Goal: Information Seeking & Learning: Learn about a topic

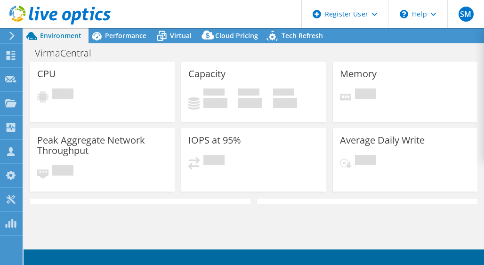
select select "USD"
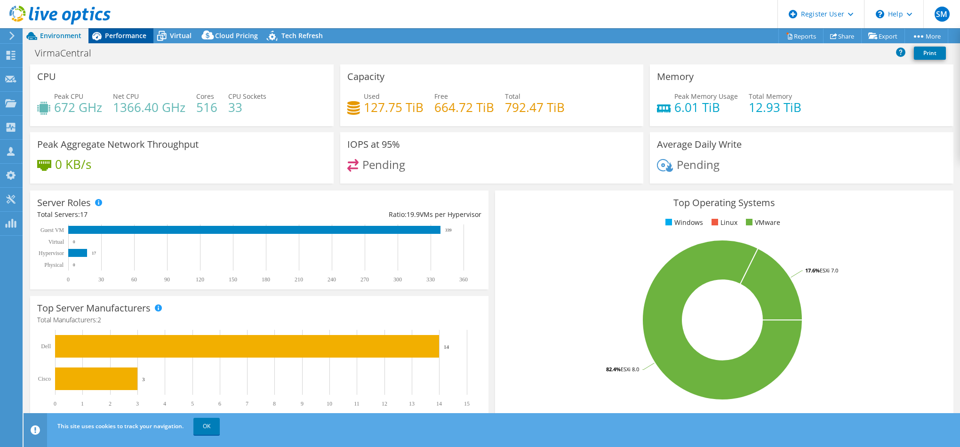
click at [114, 33] on span "Performance" at bounding box center [125, 35] width 41 height 9
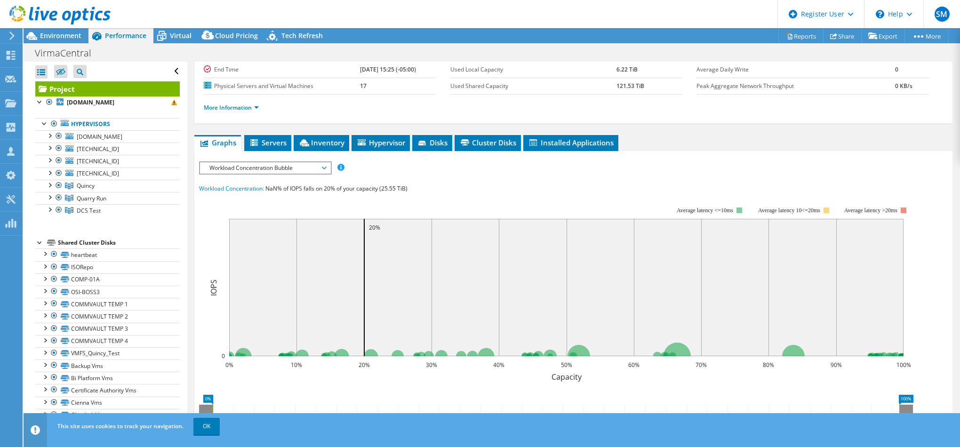
scroll to position [94, 0]
click at [43, 37] on span "Environment" at bounding box center [60, 35] width 41 height 9
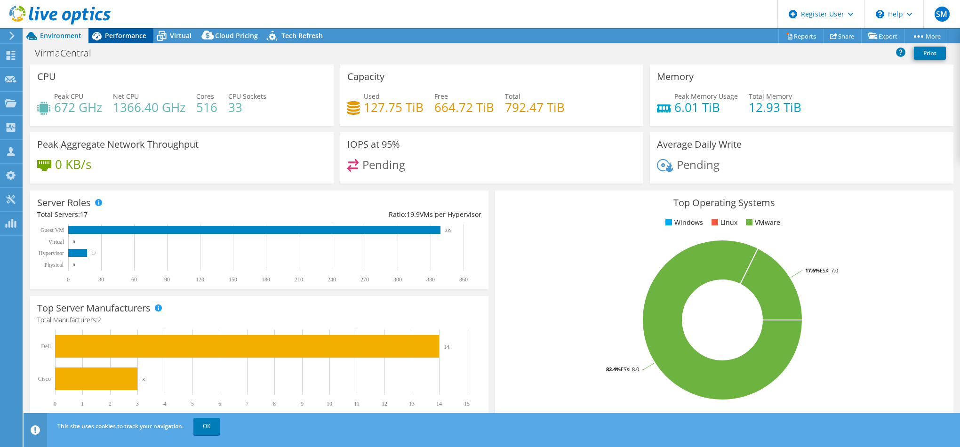
click at [127, 38] on span "Performance" at bounding box center [125, 35] width 41 height 9
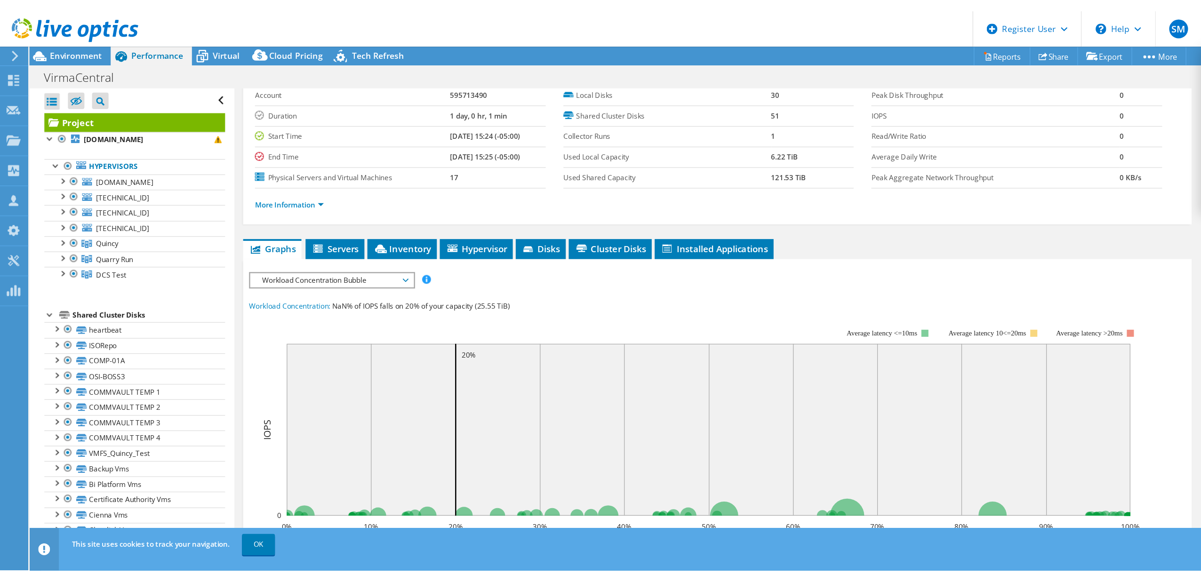
scroll to position [0, 0]
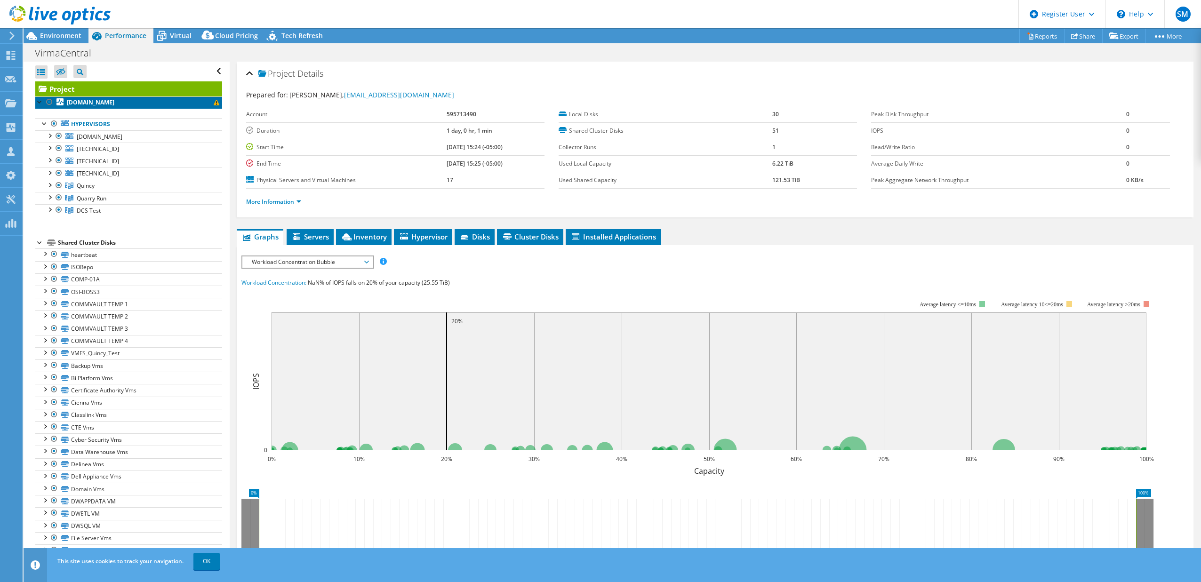
click at [92, 101] on b "[DOMAIN_NAME]" at bounding box center [91, 102] width 48 height 8
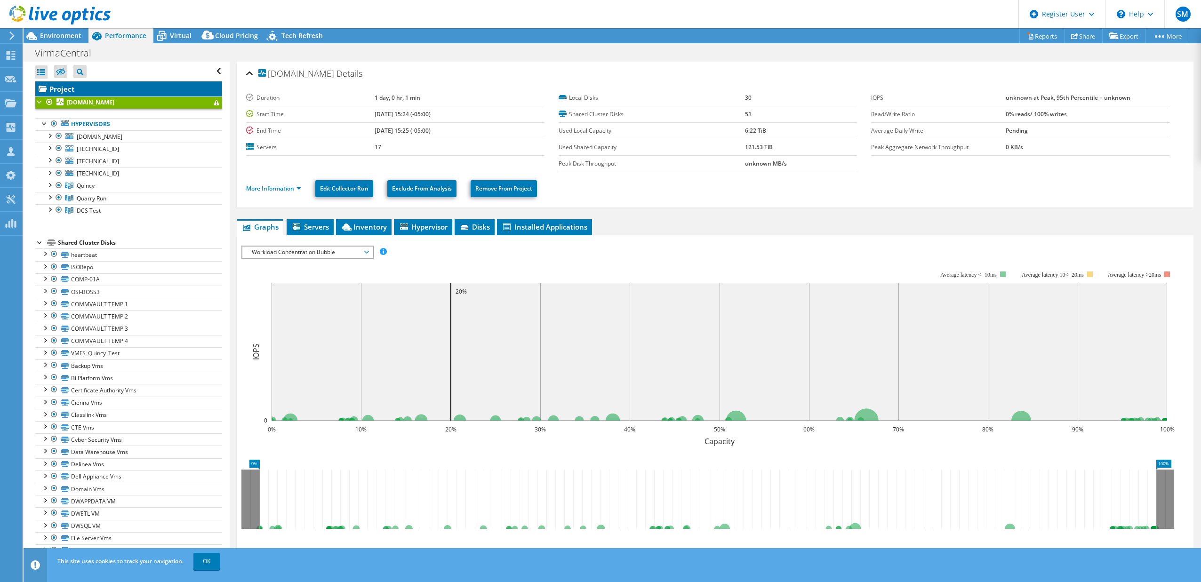
click at [85, 90] on link "Project" at bounding box center [128, 88] width 187 height 15
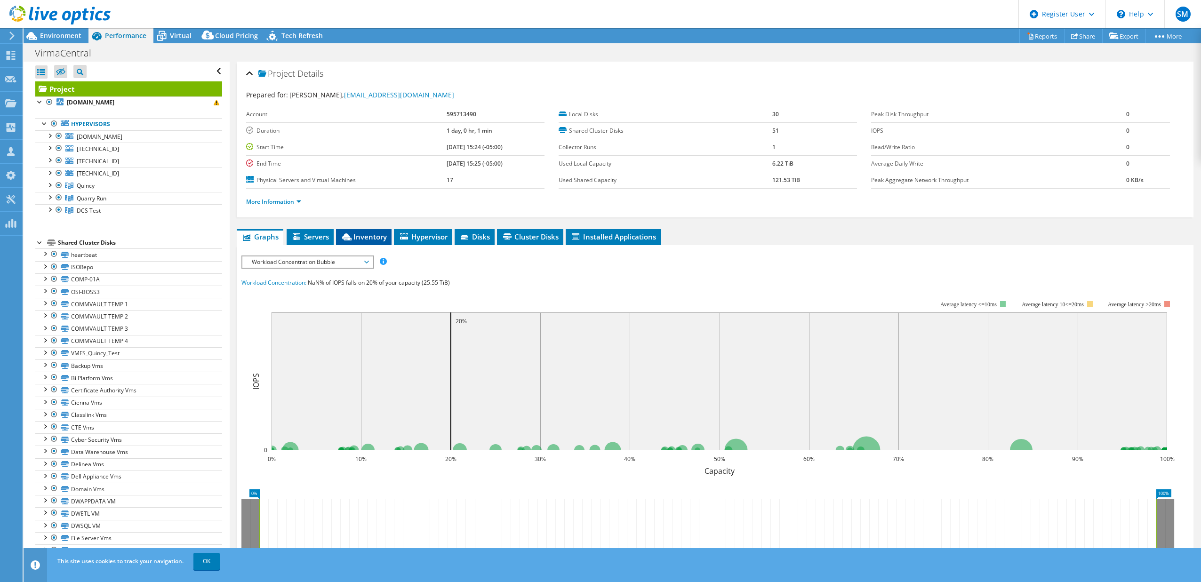
click at [342, 237] on span "Inventory" at bounding box center [364, 236] width 46 height 9
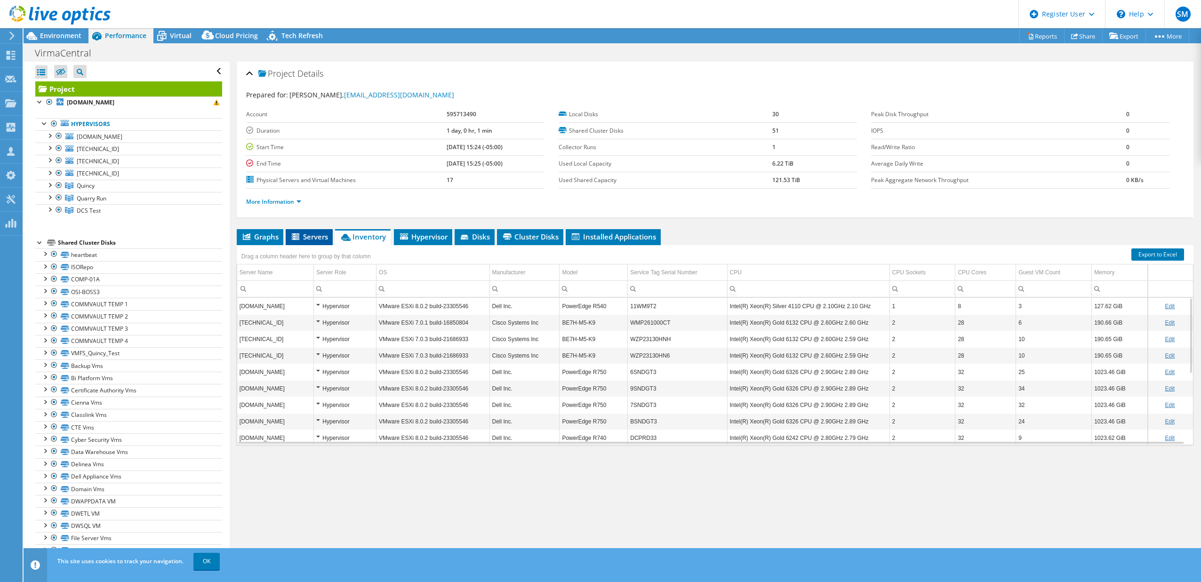
click at [325, 238] on span "Servers" at bounding box center [309, 236] width 38 height 9
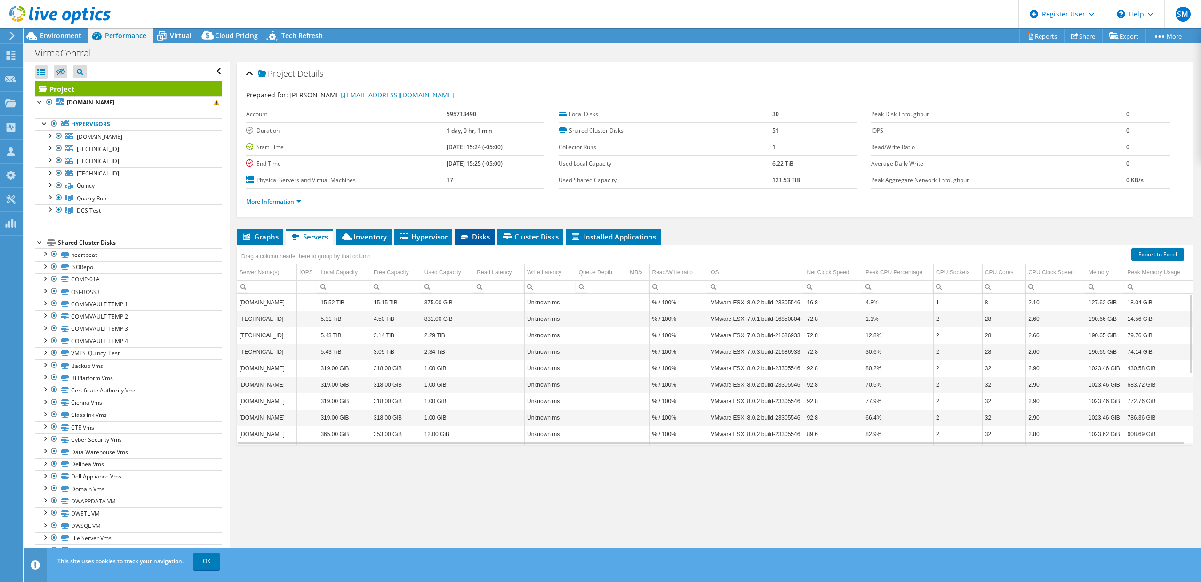
click at [477, 237] on span "Disks" at bounding box center [474, 236] width 31 height 9
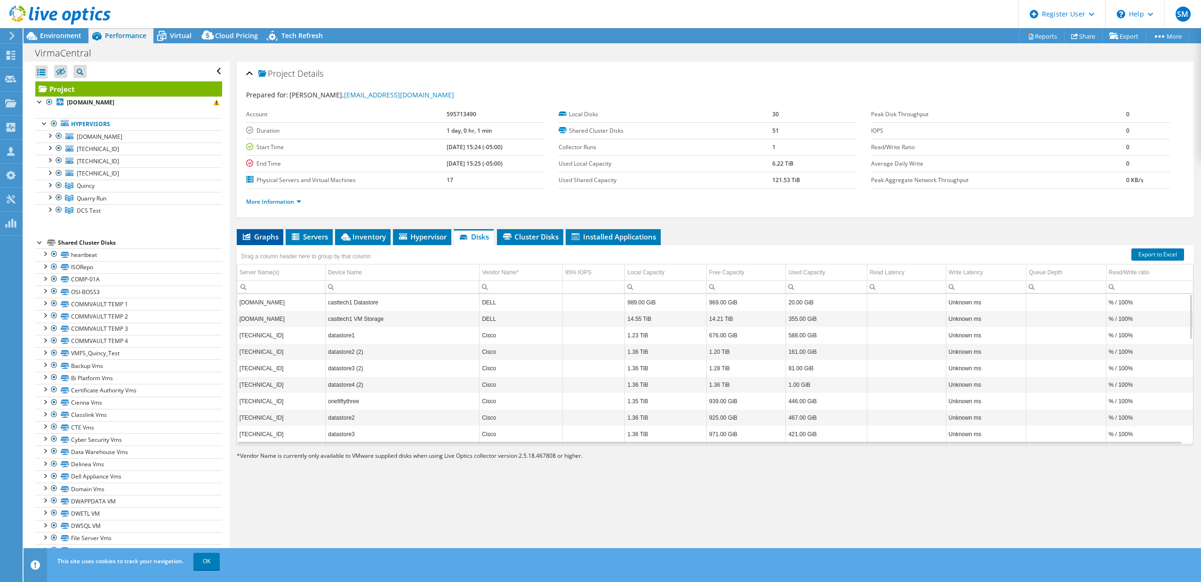
click at [269, 236] on span "Graphs" at bounding box center [259, 236] width 37 height 9
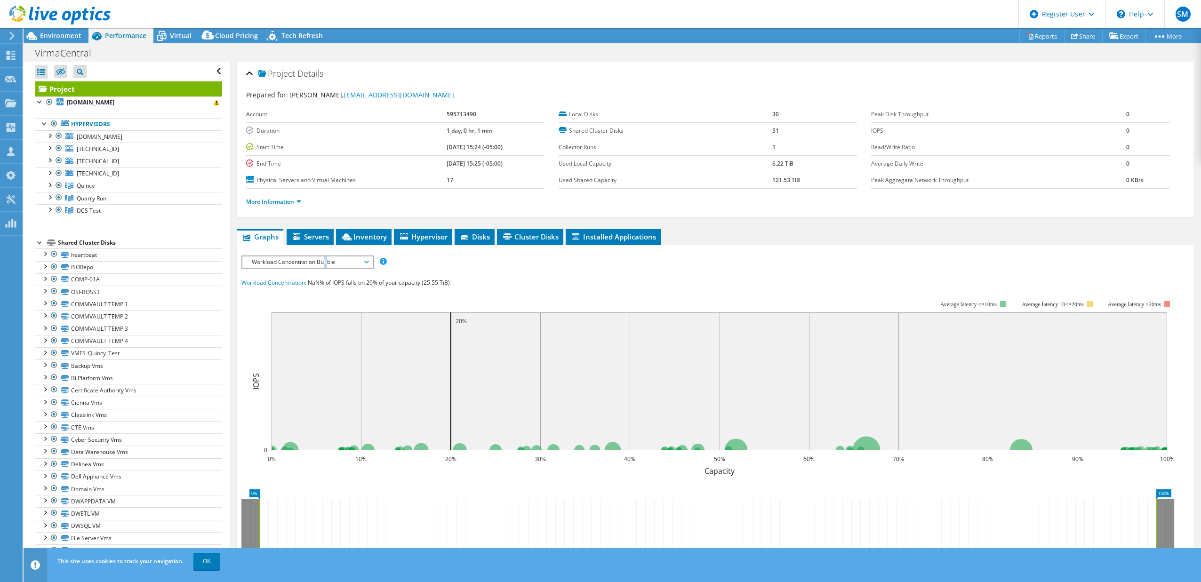
click at [327, 256] on span "Workload Concentration Bubble" at bounding box center [307, 261] width 121 height 11
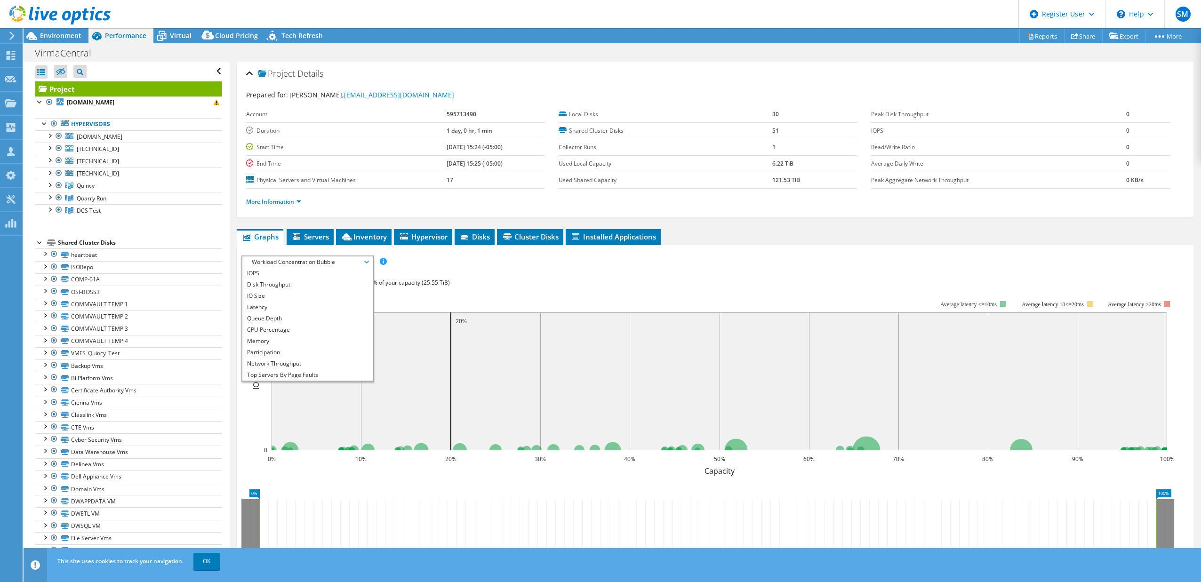
drag, startPoint x: 327, startPoint y: 256, endPoint x: 288, endPoint y: 266, distance: 39.3
click at [288, 264] on span "Workload Concentration Bubble" at bounding box center [307, 261] width 121 height 11
click at [287, 261] on span "Workload Concentration Bubble" at bounding box center [307, 261] width 121 height 11
click at [275, 264] on li "IOPS" at bounding box center [307, 273] width 130 height 11
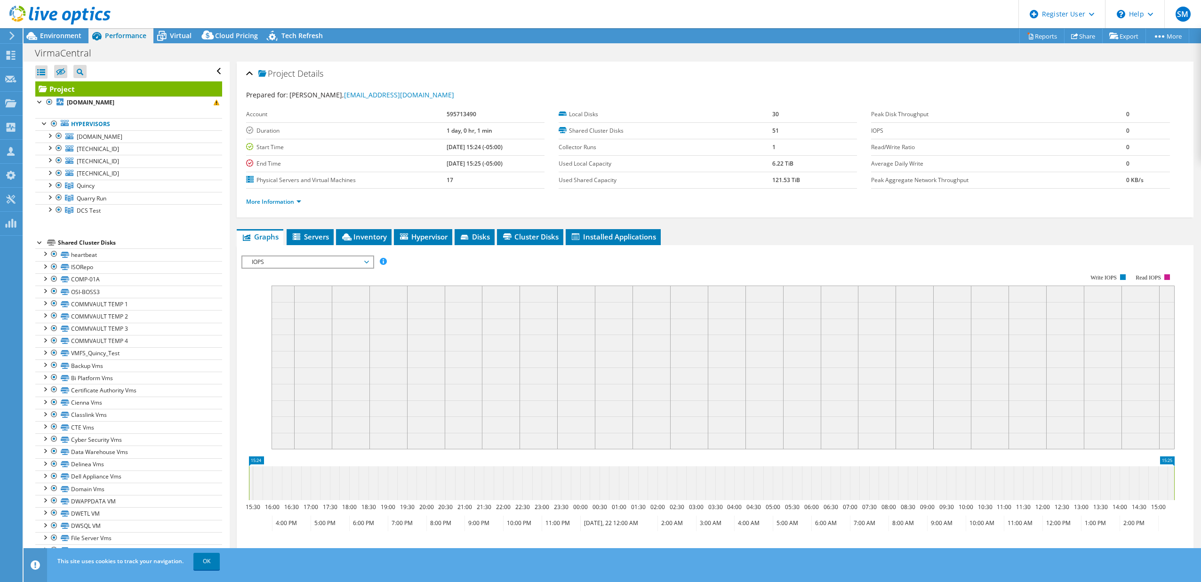
click at [483, 264] on icon at bounding box center [711, 483] width 925 height 34
click at [335, 262] on span "IOPS" at bounding box center [307, 261] width 121 height 11
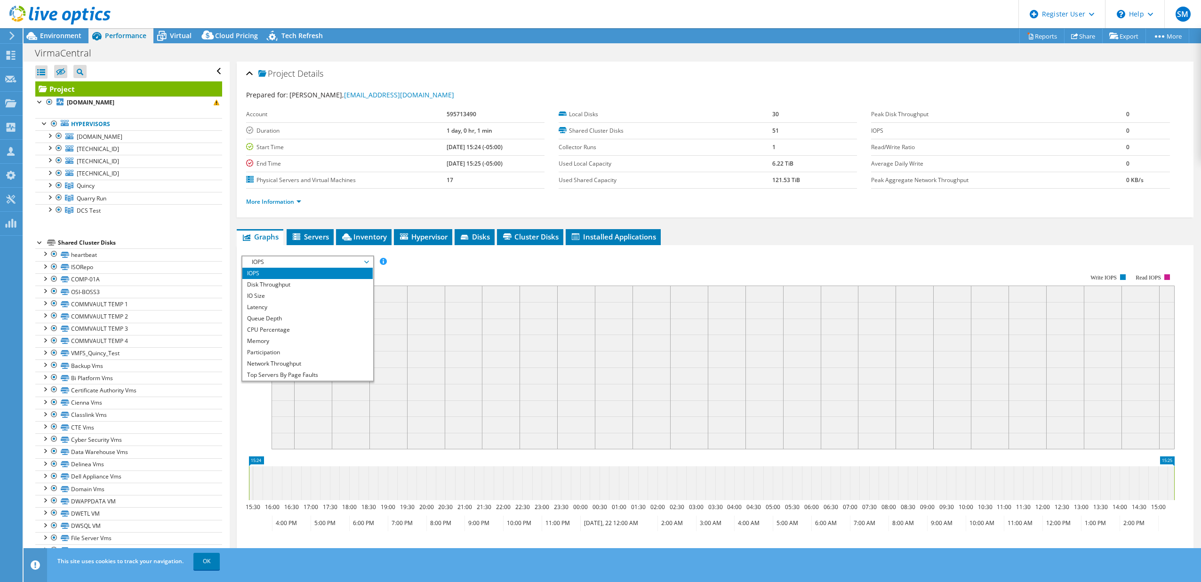
click at [332, 264] on span "IOPS" at bounding box center [307, 261] width 121 height 11
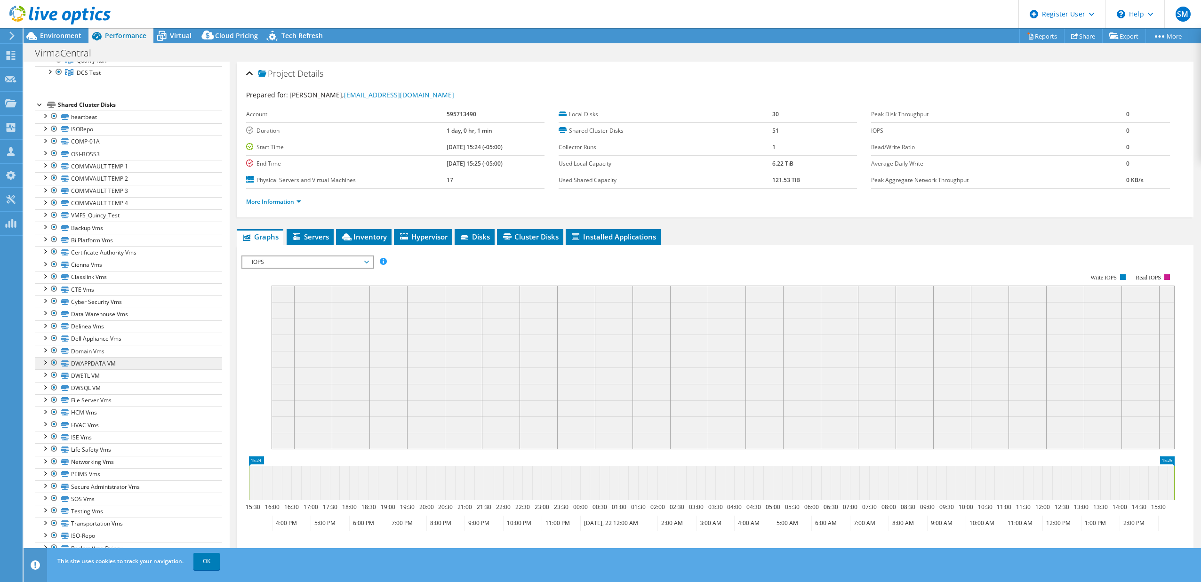
scroll to position [141, 0]
click at [129, 264] on link "Cyber Security Vms" at bounding box center [128, 298] width 187 height 12
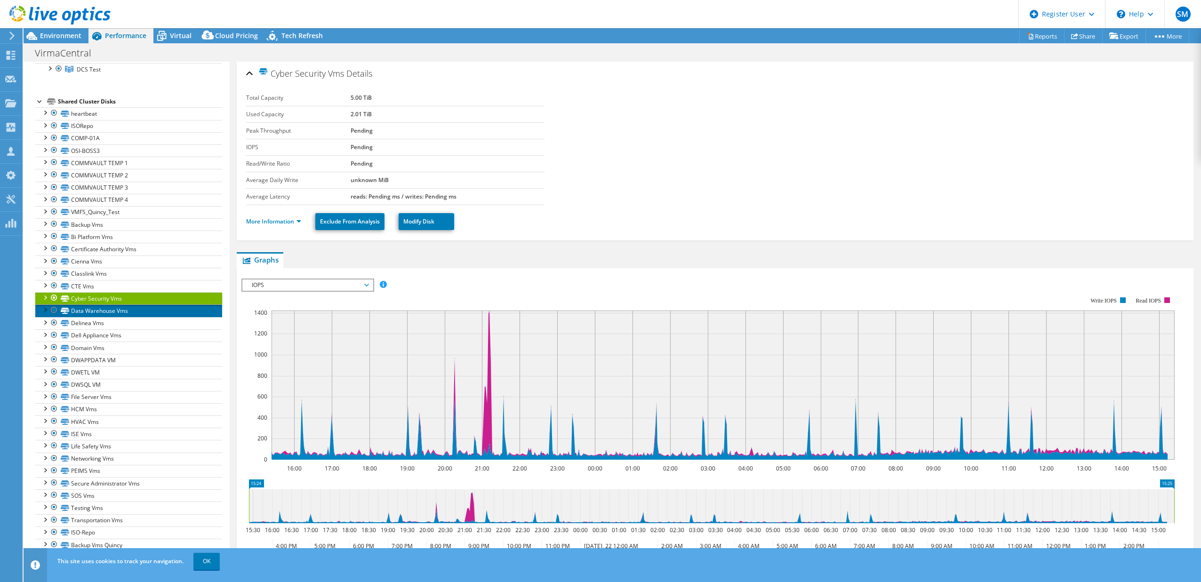
click at [129, 264] on link "Data Warehouse Vms" at bounding box center [128, 310] width 187 height 12
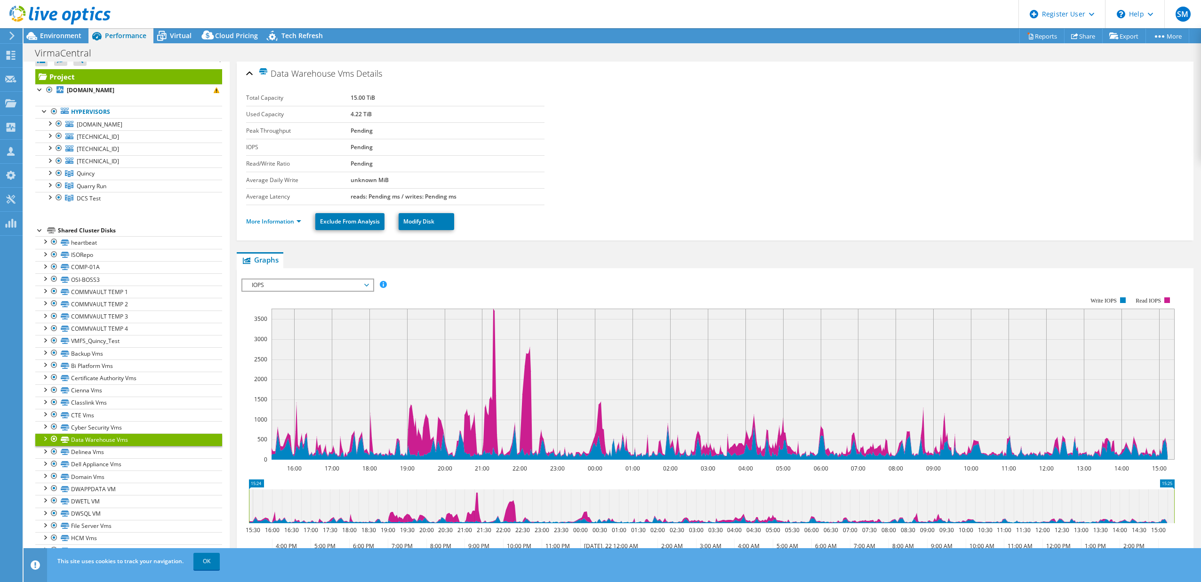
scroll to position [0, 0]
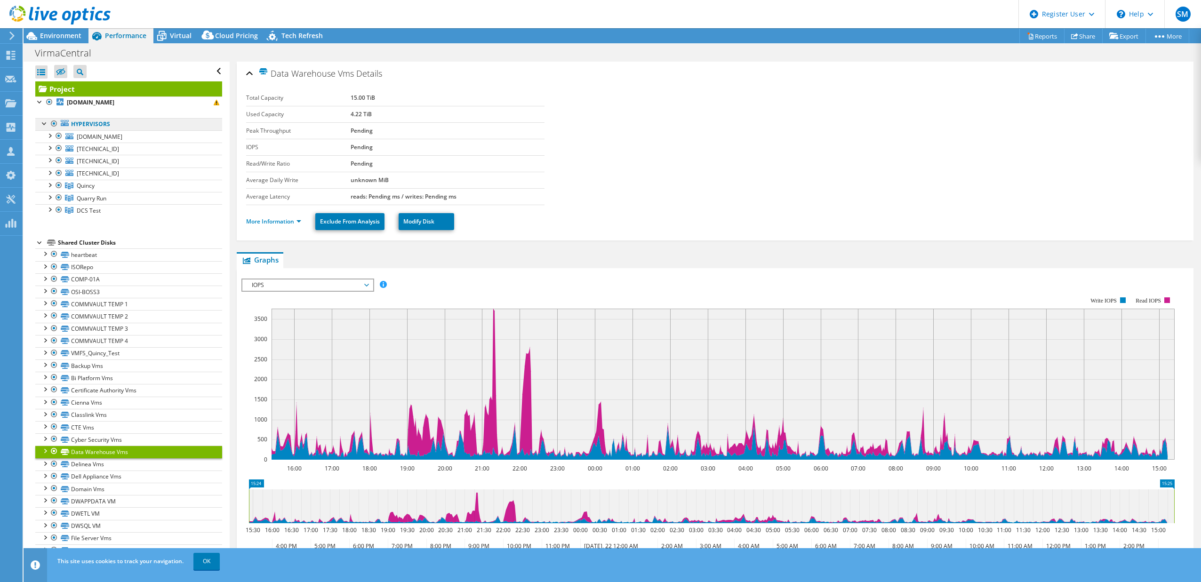
click at [111, 126] on link "Hypervisors" at bounding box center [128, 124] width 187 height 12
click at [106, 105] on b "[DOMAIN_NAME]" at bounding box center [91, 102] width 48 height 8
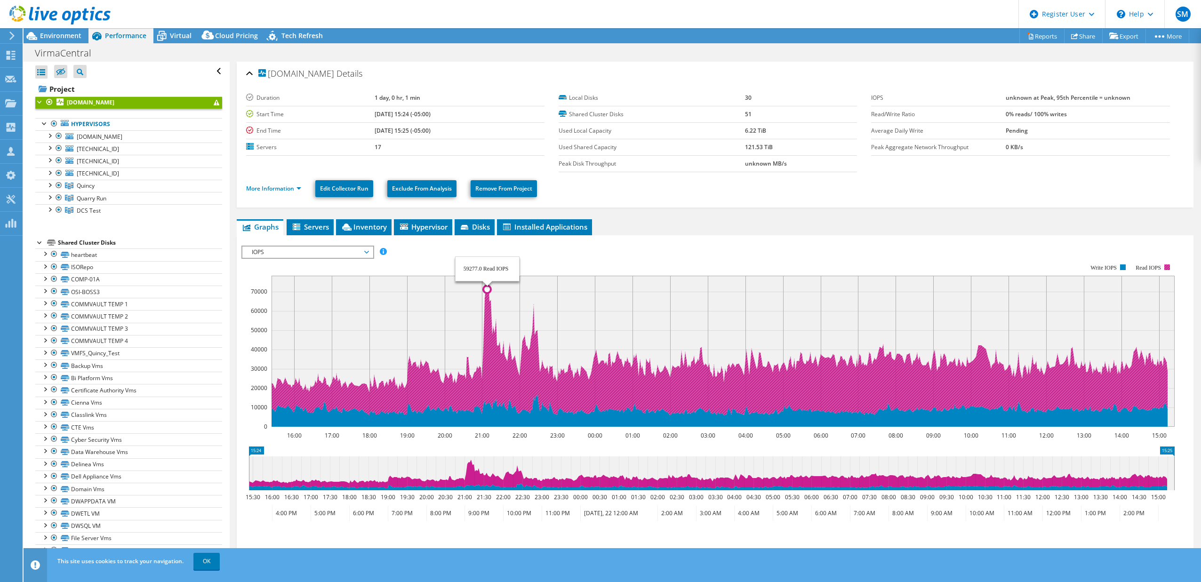
click at [483, 264] on icon at bounding box center [720, 346] width 896 height 140
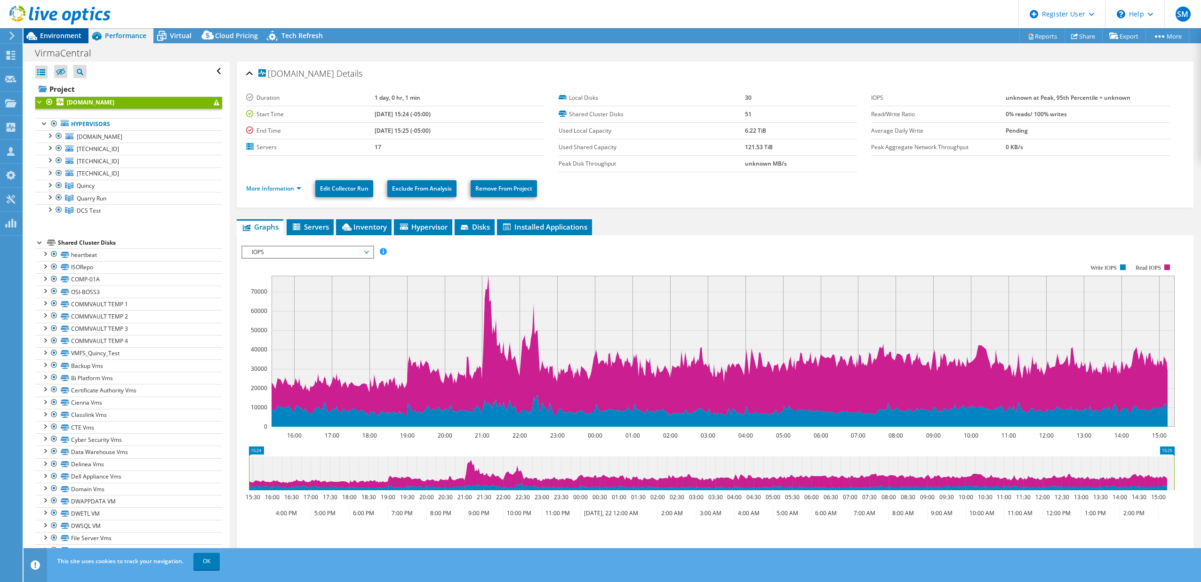
click at [64, 35] on span "Environment" at bounding box center [60, 35] width 41 height 9
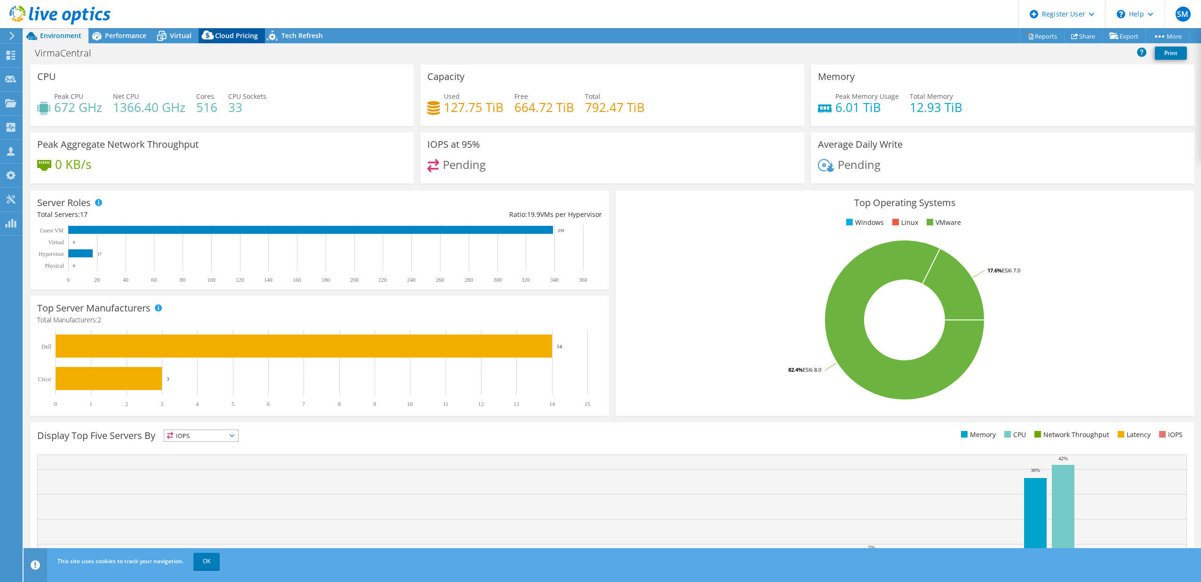
click at [247, 37] on span "Cloud Pricing" at bounding box center [236, 35] width 43 height 9
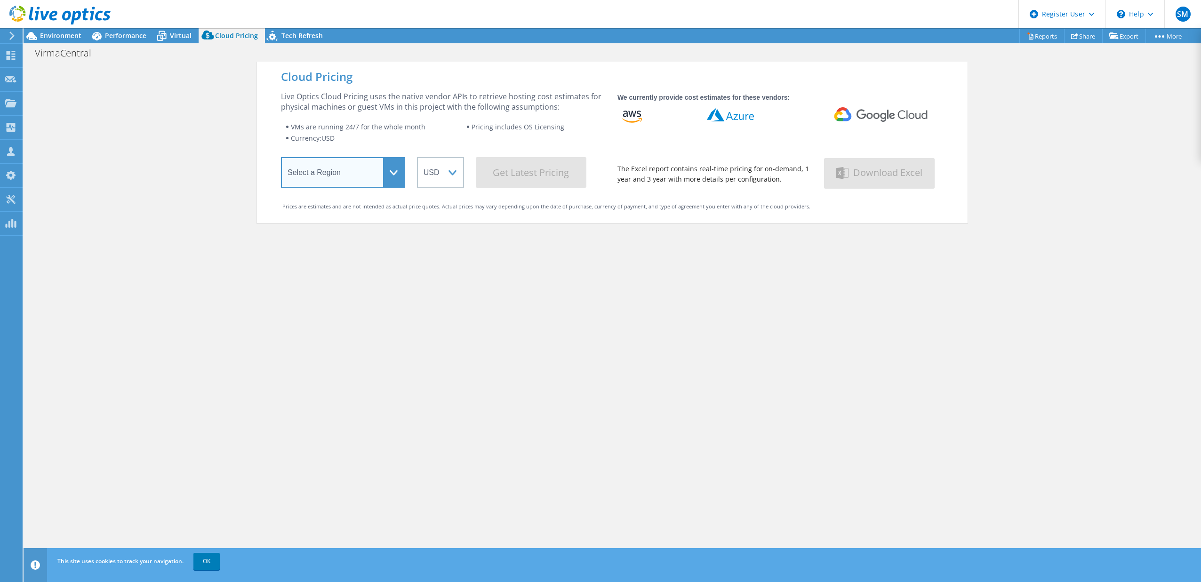
click at [386, 179] on select "Select a Region [GEOGRAPHIC_DATA] ([GEOGRAPHIC_DATA]) [GEOGRAPHIC_DATA] ([GEOGR…" at bounding box center [343, 172] width 124 height 31
select select "USEast"
click at [281, 159] on select "Select a Region [GEOGRAPHIC_DATA] ([GEOGRAPHIC_DATA]) [GEOGRAPHIC_DATA] ([GEOGR…" at bounding box center [343, 172] width 124 height 31
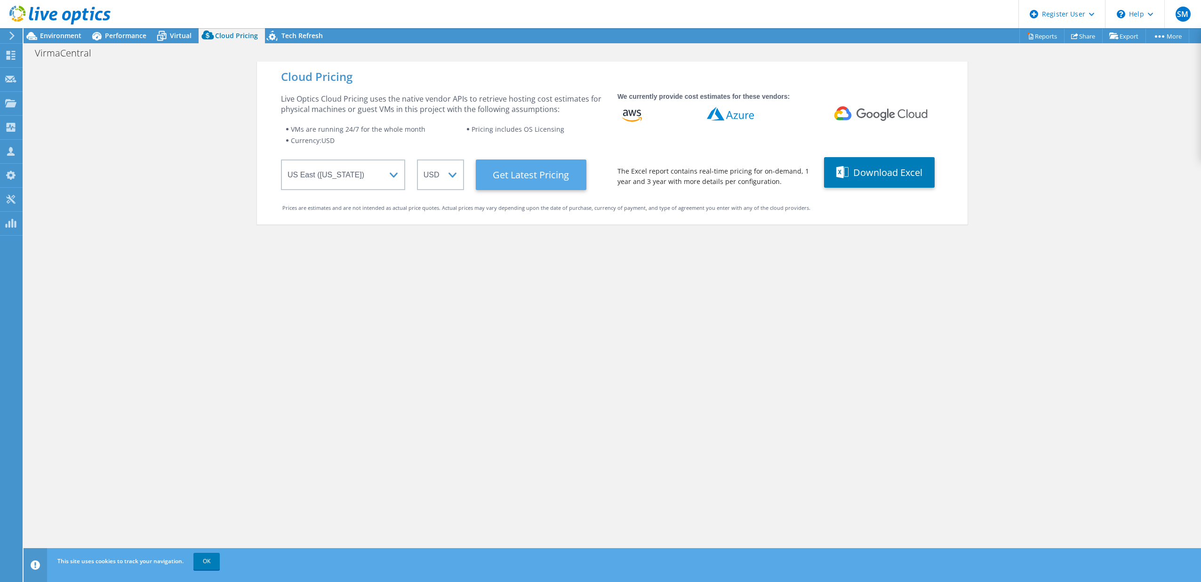
click at [483, 171] on Latest "Get Latest Pricing" at bounding box center [531, 175] width 111 height 31
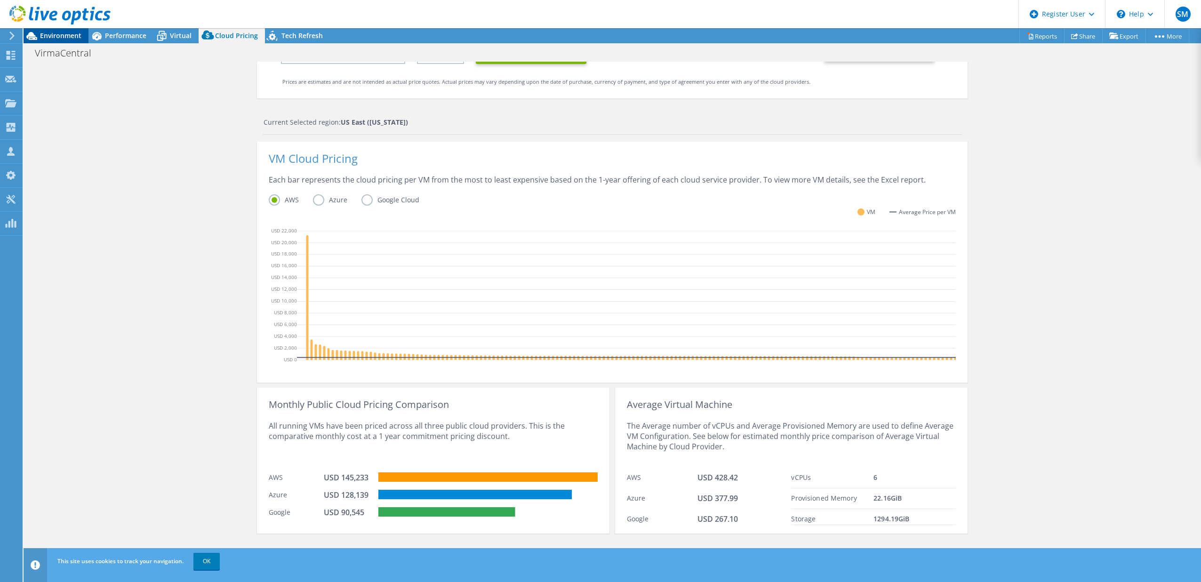
click at [79, 35] on span "Environment" at bounding box center [60, 35] width 41 height 9
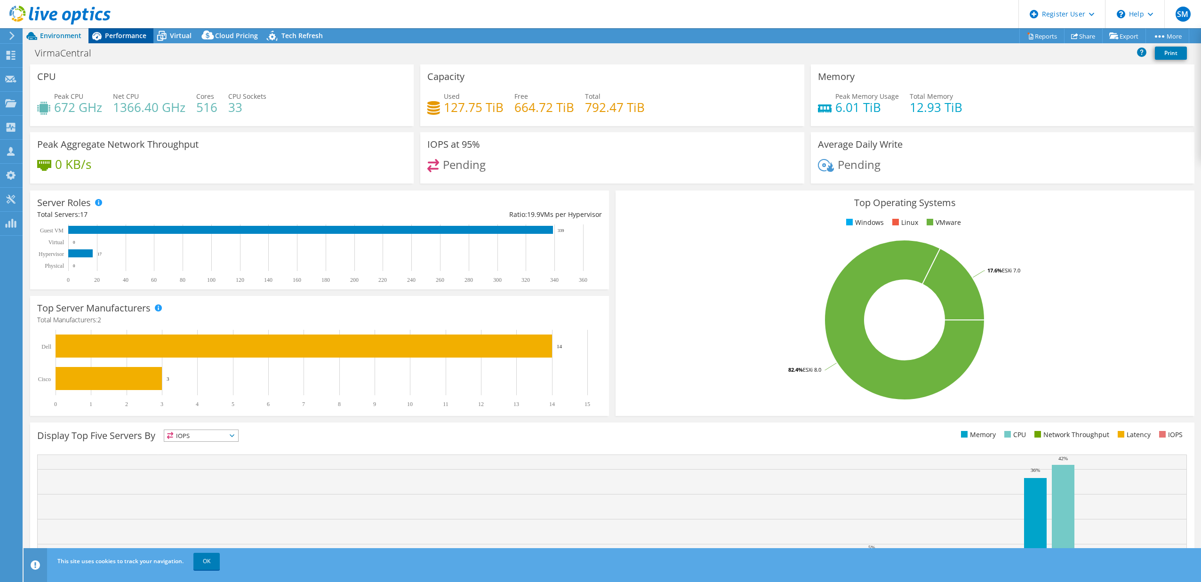
click at [141, 38] on span "Performance" at bounding box center [125, 35] width 41 height 9
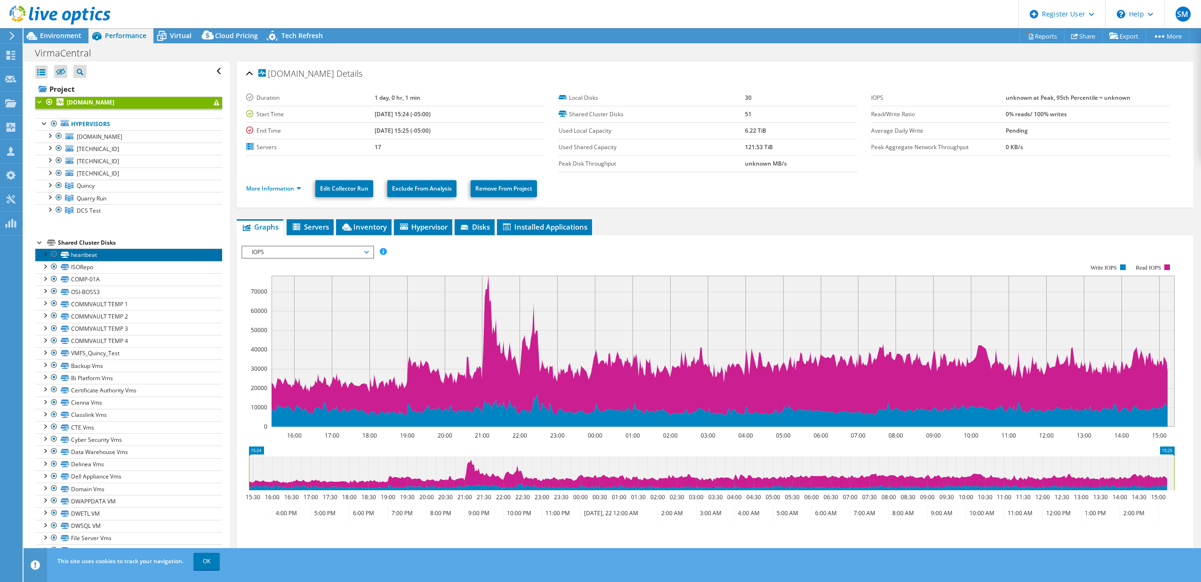
click at [106, 256] on link "heartbeat" at bounding box center [128, 254] width 187 height 12
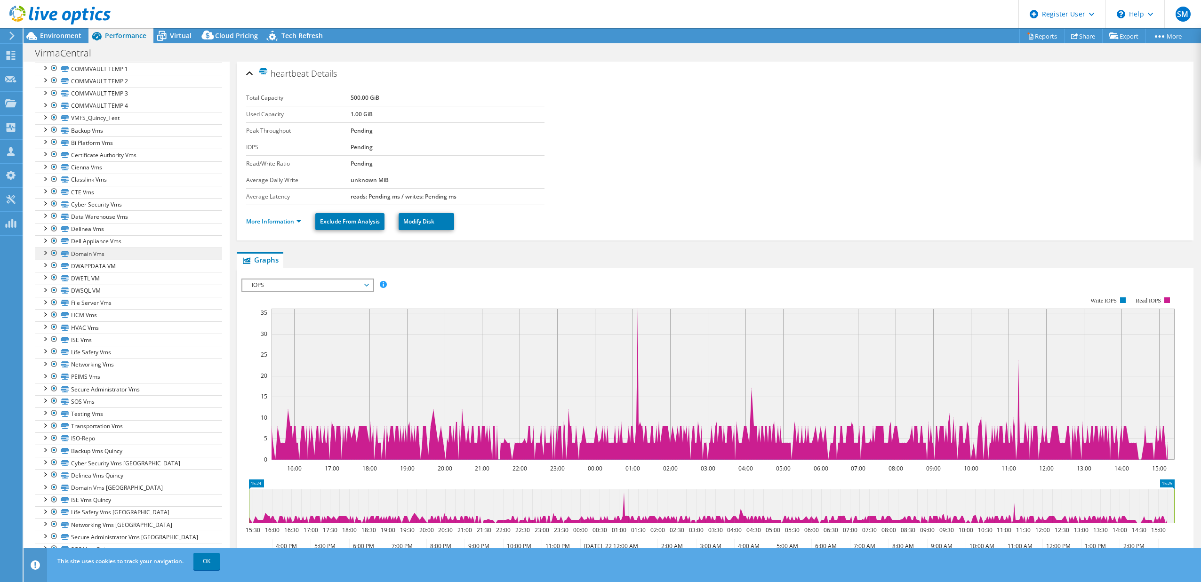
scroll to position [325, 0]
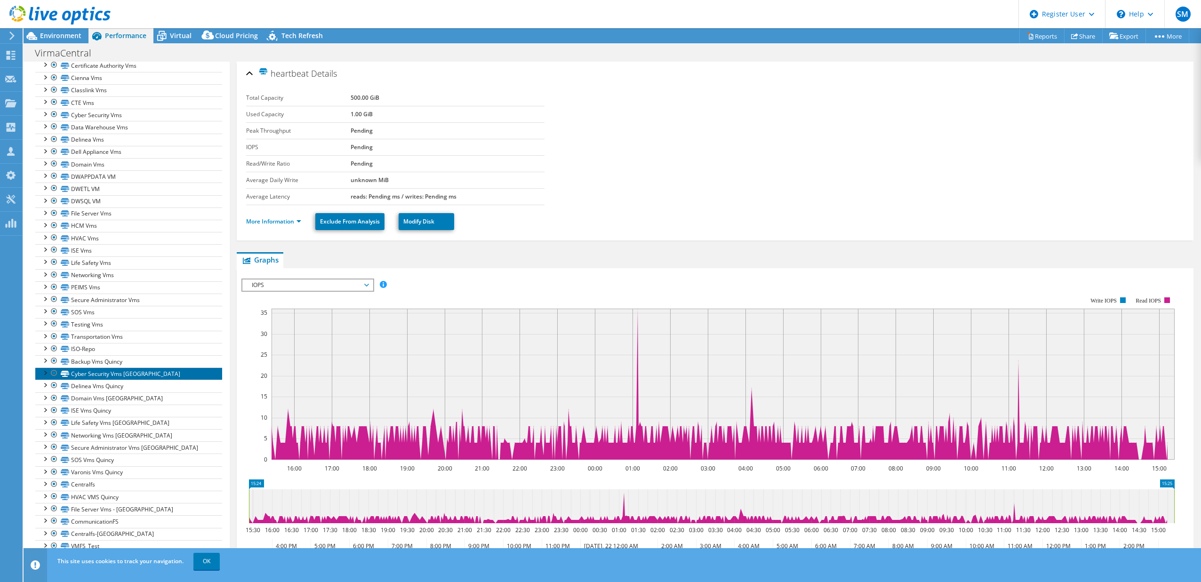
click at [108, 264] on link "Cyber Security Vms [GEOGRAPHIC_DATA]" at bounding box center [128, 373] width 187 height 12
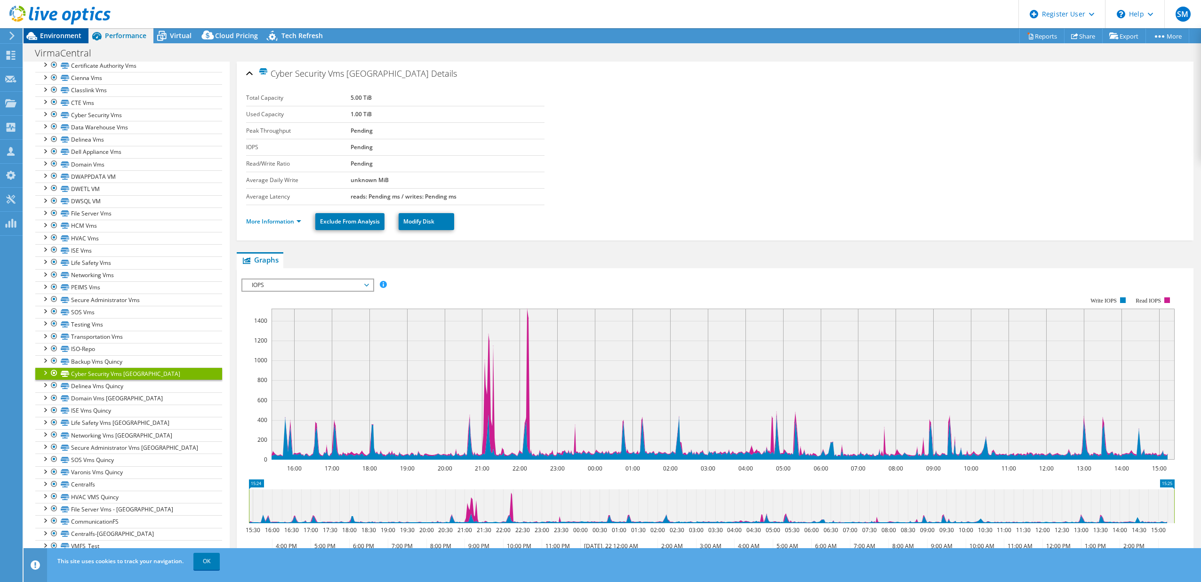
click at [72, 33] on span "Environment" at bounding box center [60, 35] width 41 height 9
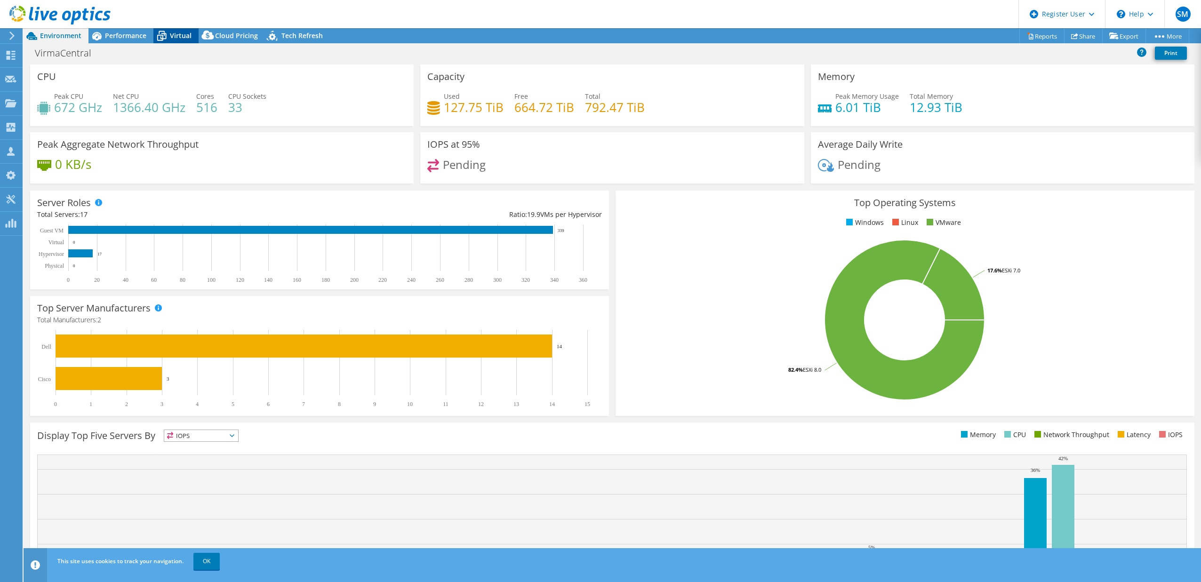
click at [172, 37] on span "Virtual" at bounding box center [181, 35] width 22 height 9
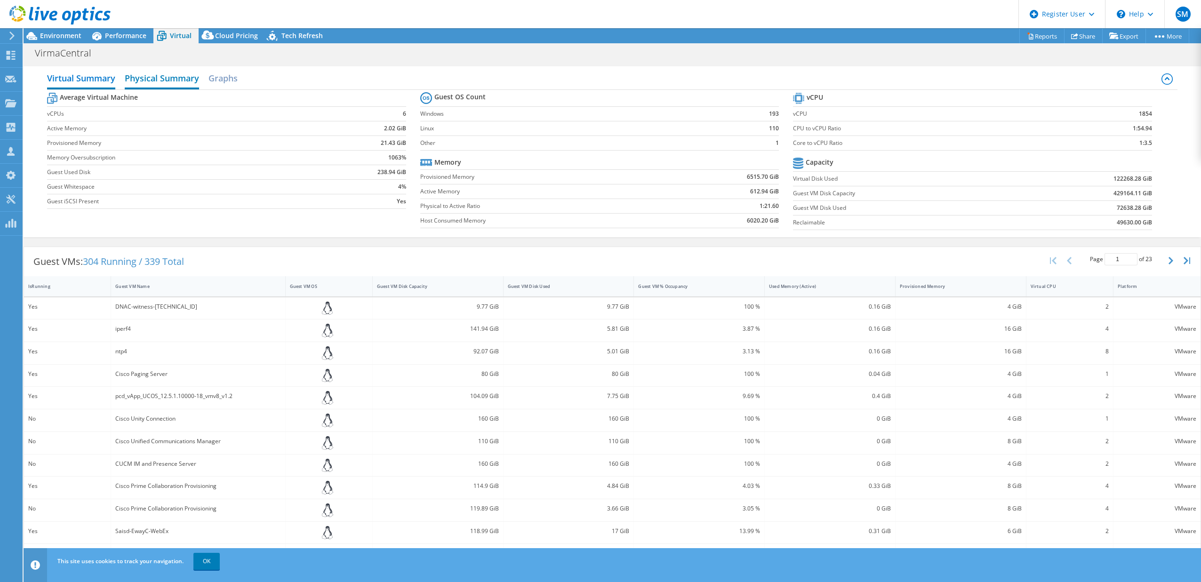
click at [145, 75] on h2 "Physical Summary" at bounding box center [162, 79] width 74 height 21
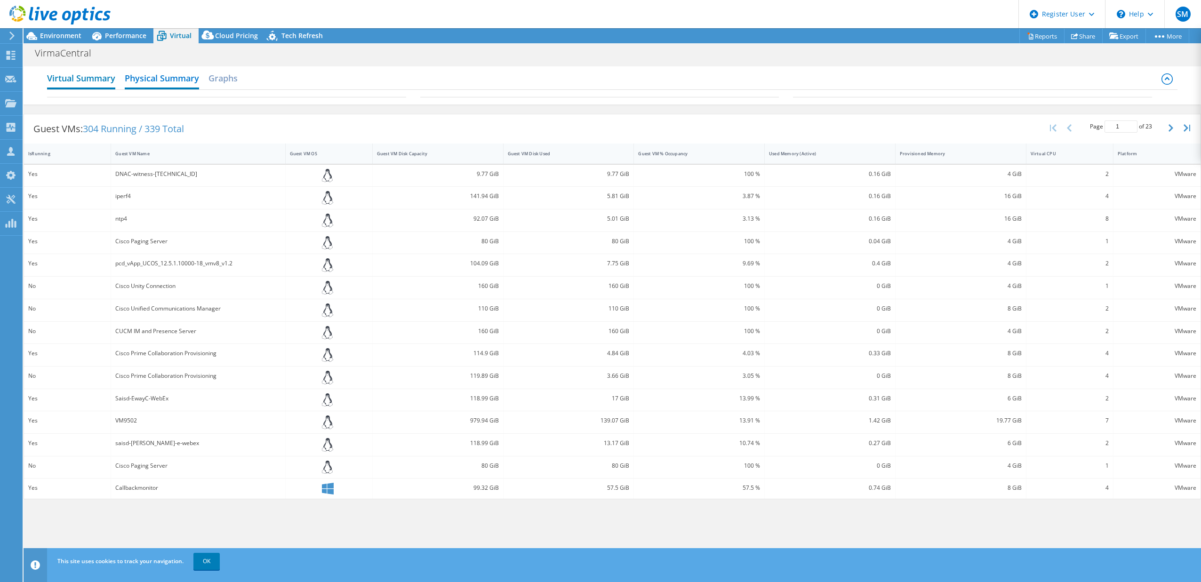
click at [108, 76] on h2 "Virtual Summary" at bounding box center [81, 79] width 68 height 21
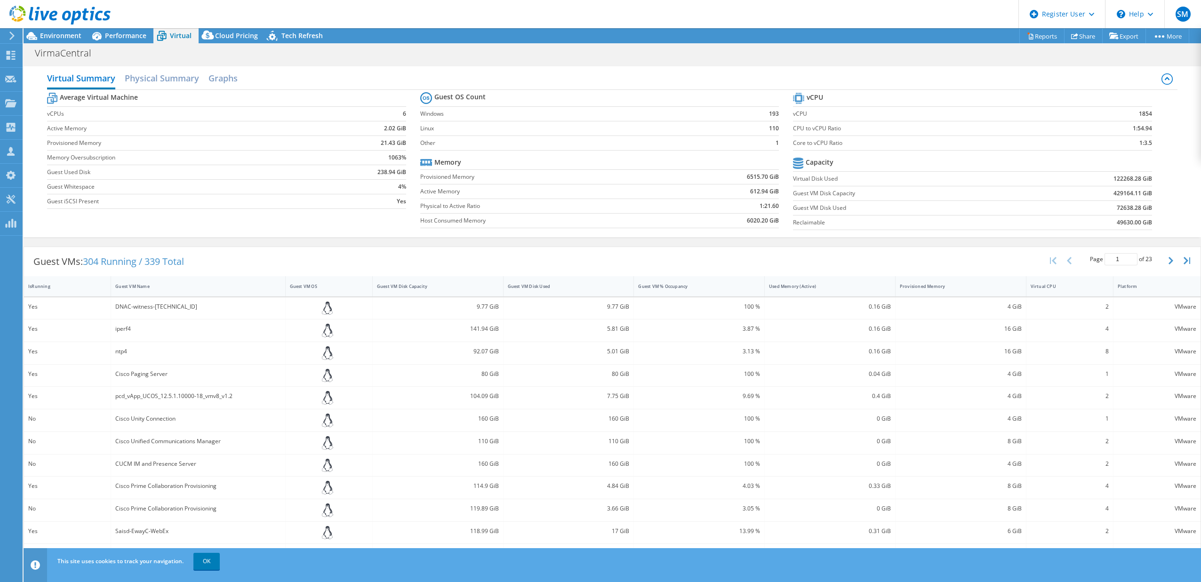
click at [128, 21] on header "SM Dell User [PERSON_NAME] [PERSON_NAME][EMAIL_ADDRESS][PERSON_NAME][DOMAIN_NAM…" at bounding box center [600, 14] width 1201 height 28
click at [128, 32] on span "Performance" at bounding box center [125, 35] width 41 height 9
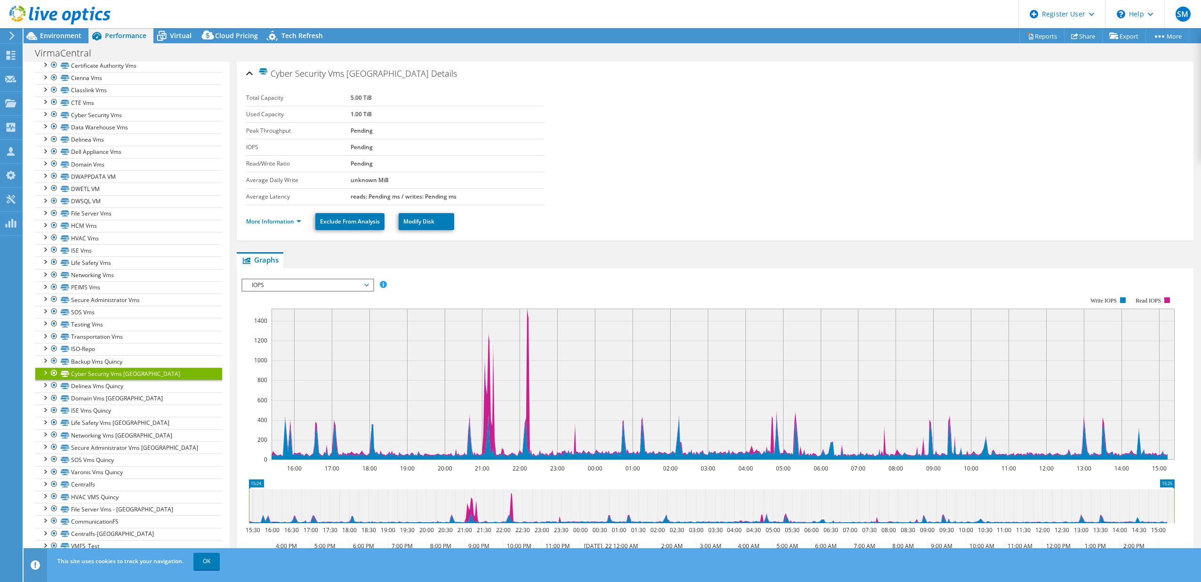
click at [48, 31] on div at bounding box center [55, 16] width 111 height 32
click at [49, 34] on span "Environment" at bounding box center [60, 35] width 41 height 9
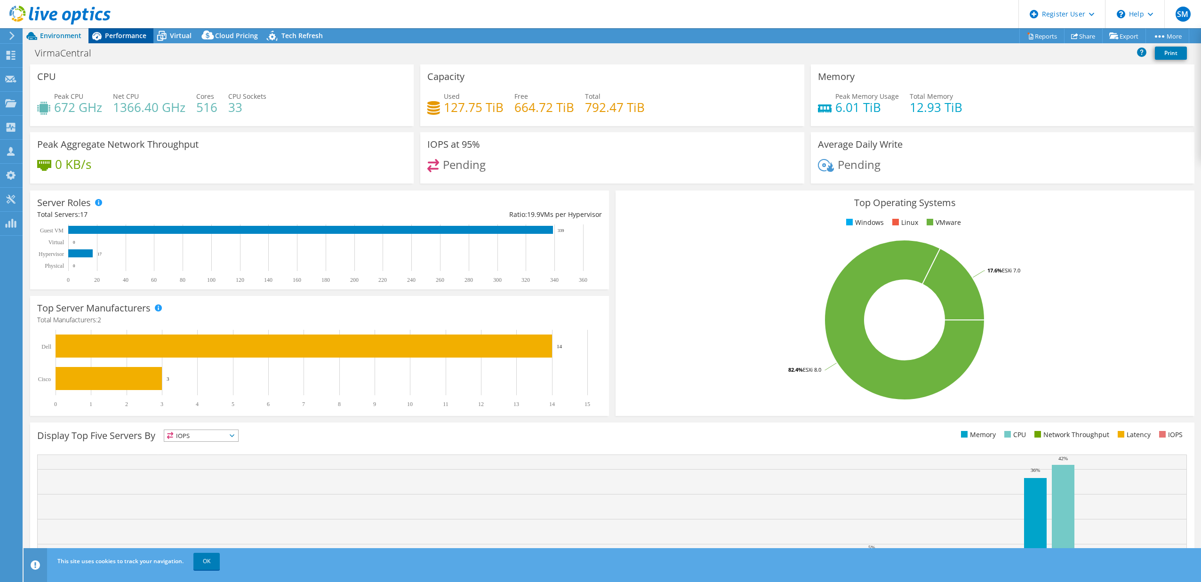
click at [121, 33] on span "Performance" at bounding box center [125, 35] width 41 height 9
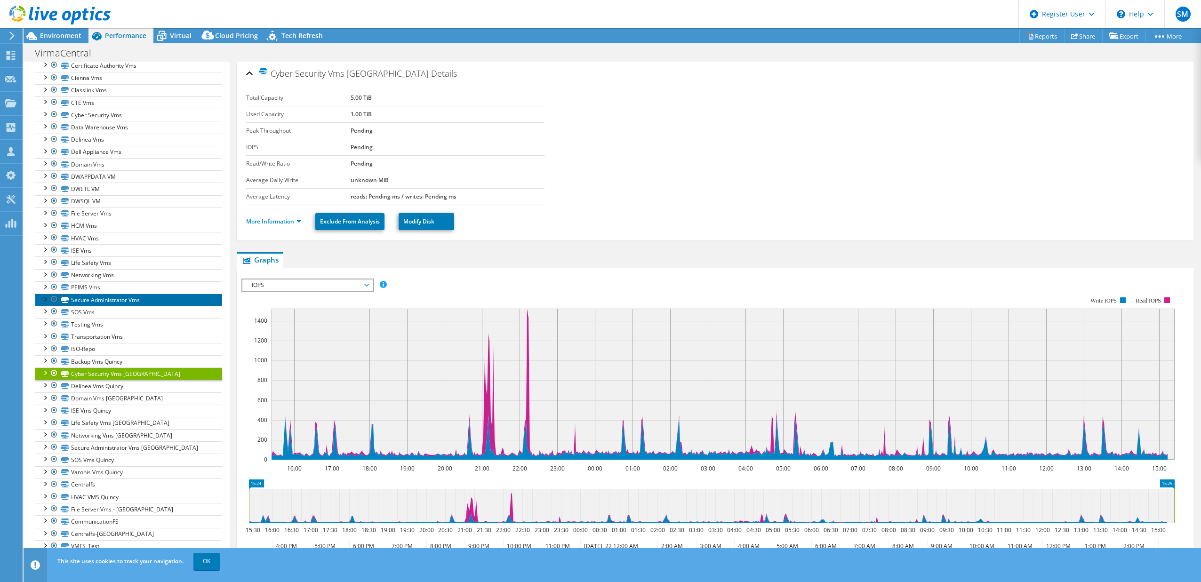
click at [107, 264] on link "Secure Administrator Vms" at bounding box center [128, 300] width 187 height 12
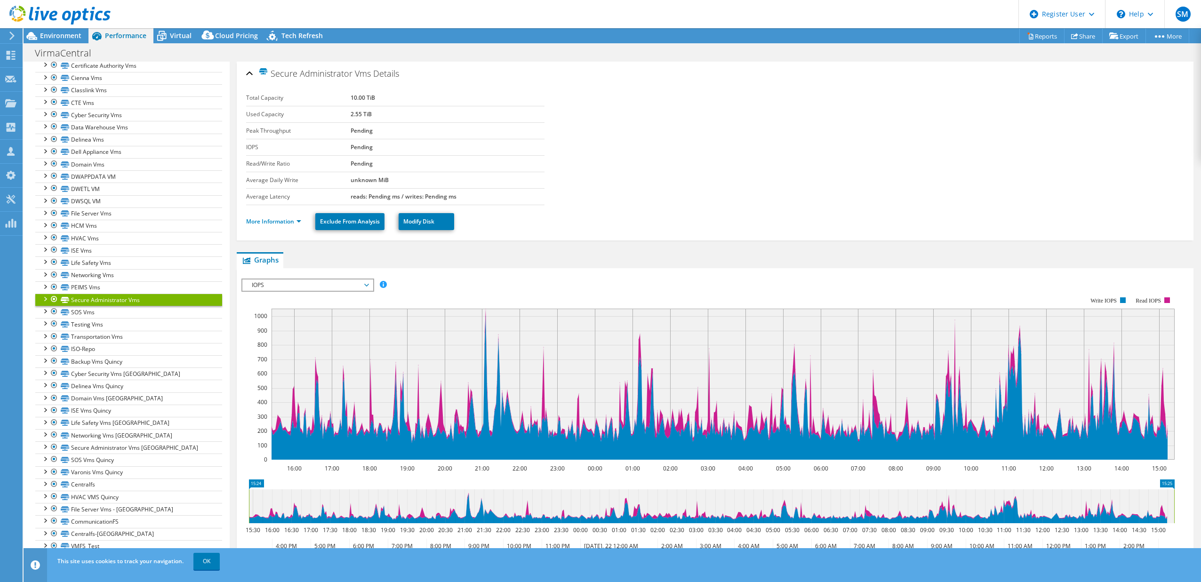
drag, startPoint x: 482, startPoint y: 319, endPoint x: 487, endPoint y: 319, distance: 5.2
click at [483, 264] on icon "16:00 17:00 18:00 19:00 20:00 21:00 22:00 23:00 00:00 01:00 02:00 03:00 04:00 0…" at bounding box center [711, 378] width 940 height 188
click at [483, 264] on rect at bounding box center [723, 384] width 903 height 151
click at [121, 264] on link "File Server Vms - [GEOGRAPHIC_DATA]" at bounding box center [128, 509] width 187 height 12
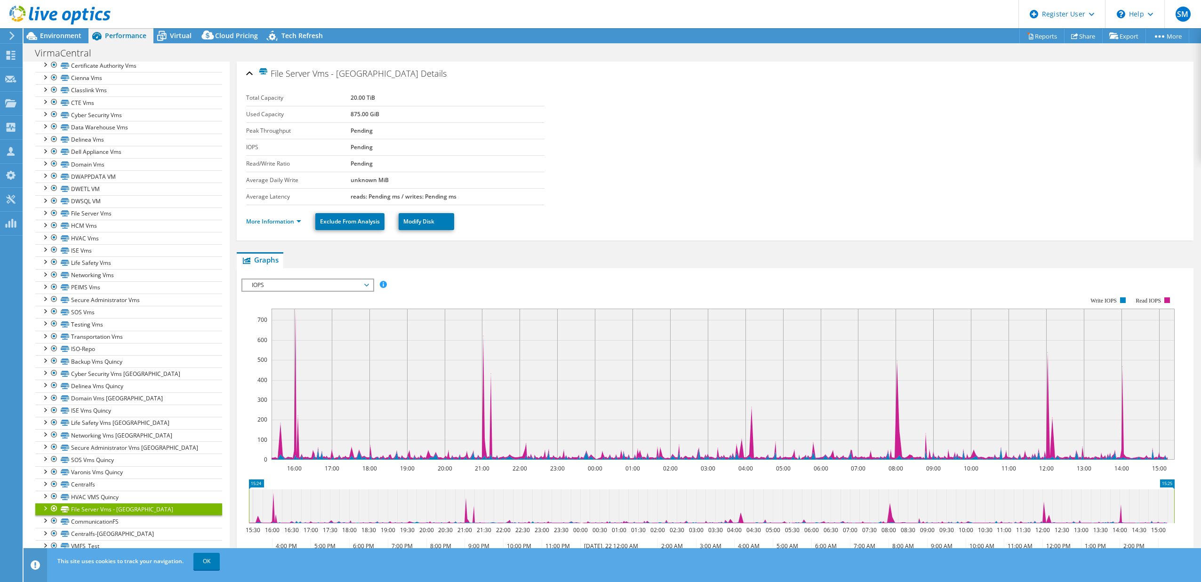
click at [330, 264] on span "IOPS" at bounding box center [307, 285] width 121 height 11
click at [322, 264] on li "Disk Throughput" at bounding box center [307, 307] width 130 height 11
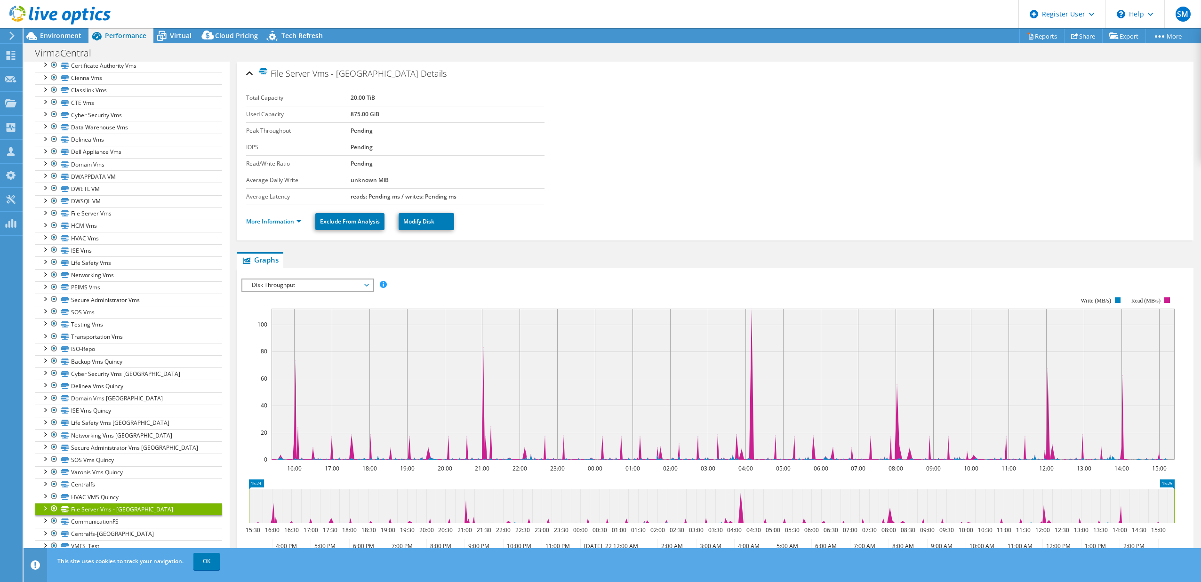
click at [324, 264] on span "Disk Throughput" at bounding box center [307, 285] width 121 height 11
click at [300, 264] on li "All" at bounding box center [307, 352] width 130 height 11
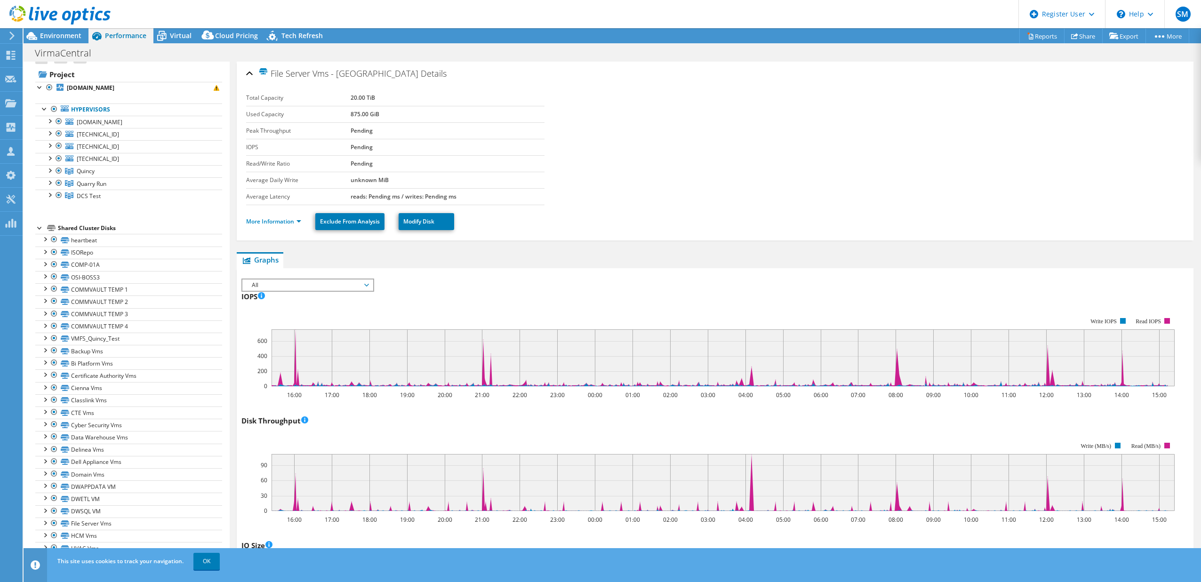
scroll to position [0, 0]
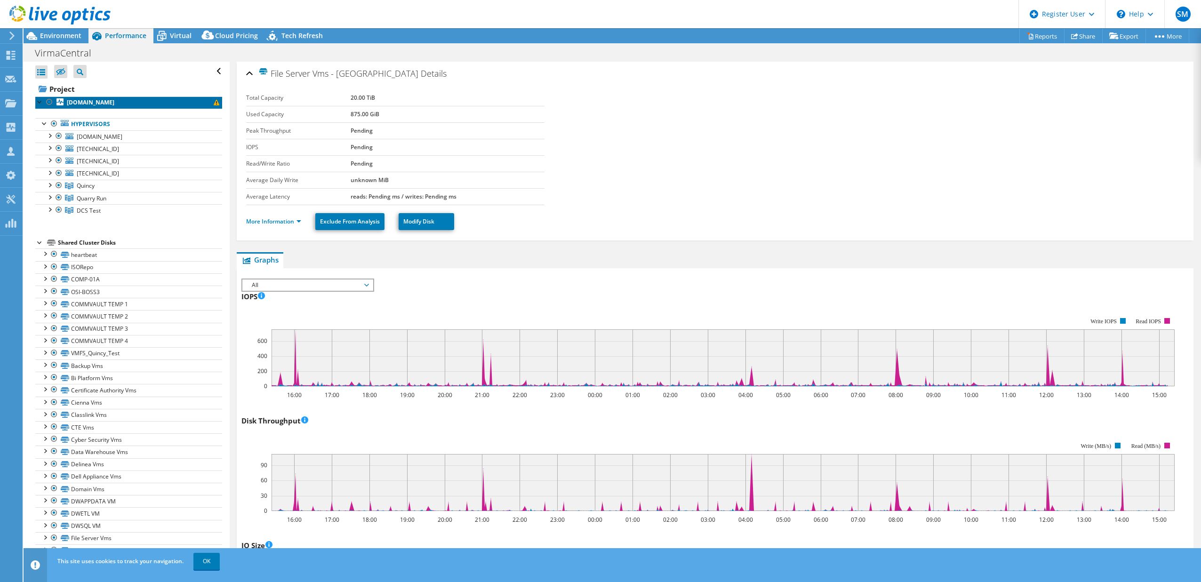
click at [158, 99] on link "[DOMAIN_NAME]" at bounding box center [128, 102] width 187 height 12
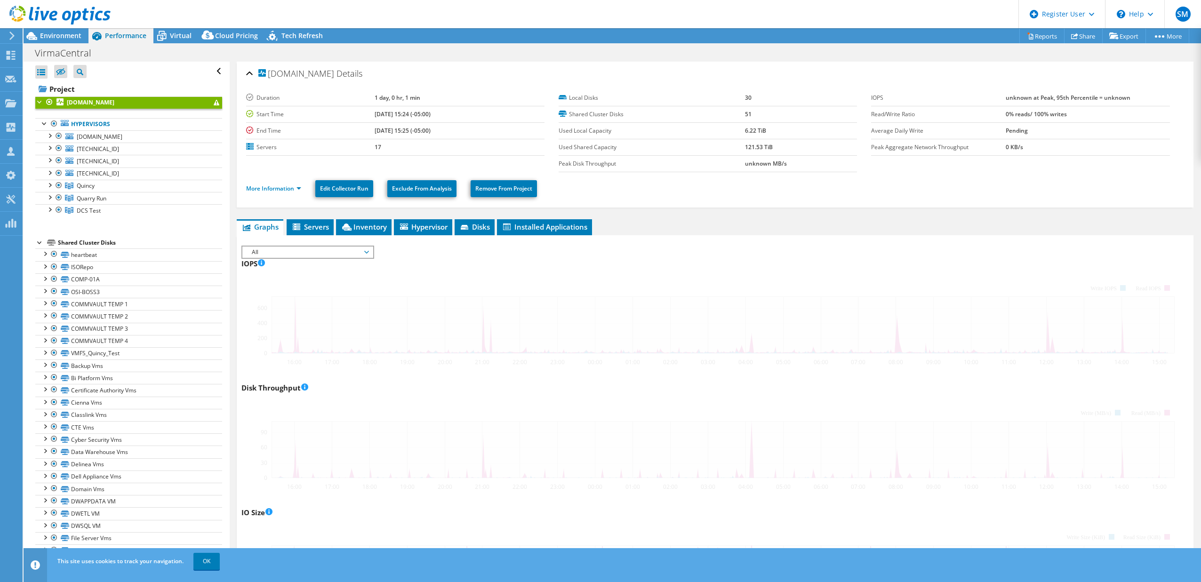
click at [301, 256] on span "All" at bounding box center [307, 252] width 121 height 11
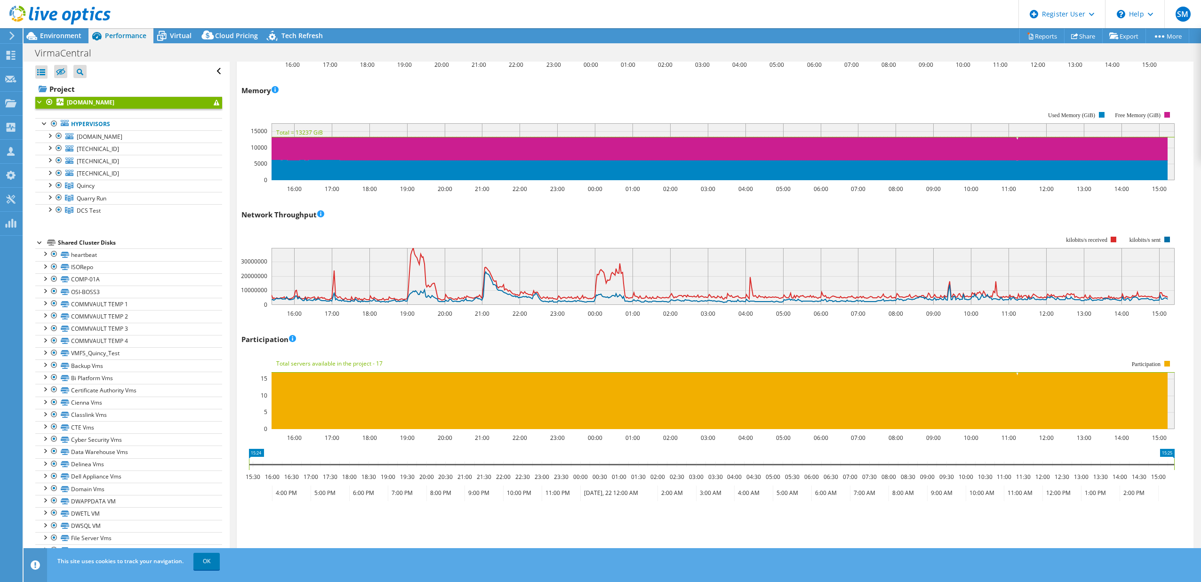
scroll to position [941, 0]
